Goal: Task Accomplishment & Management: Complete application form

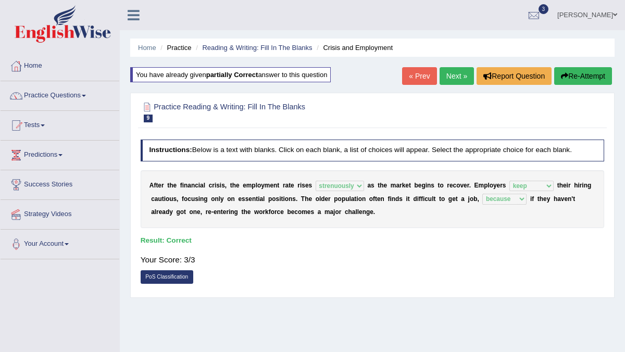
select select "strenuously"
select select "keep"
select select "because"
